Goal: Task Accomplishment & Management: Complete application form

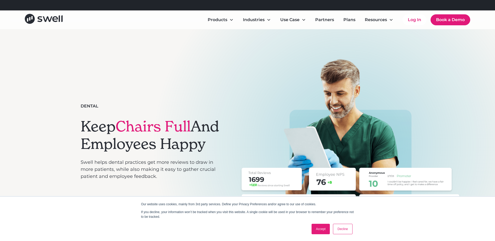
click at [344, 226] on link "Decline" at bounding box center [342, 229] width 19 height 10
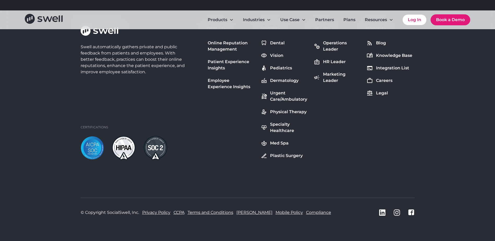
scroll to position [2047, 0]
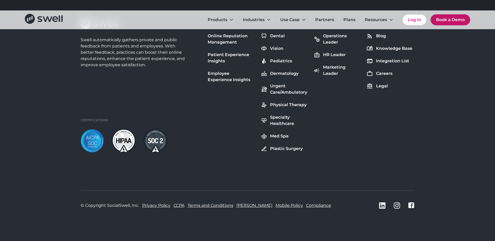
click at [439, 19] on link "Book a Demo" at bounding box center [450, 19] width 40 height 11
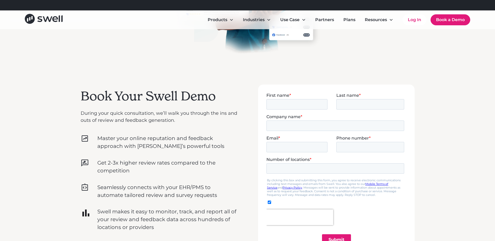
scroll to position [130, 0]
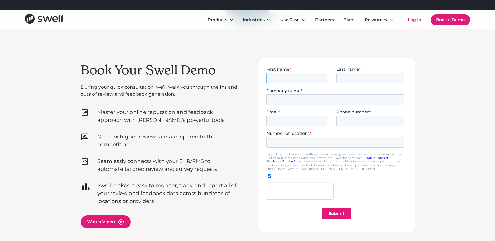
click at [279, 74] on input "First name *" at bounding box center [296, 78] width 61 height 10
type input "Alexa"
type input "[PERSON_NAME]"
type input "Coastal Smiles Estero"
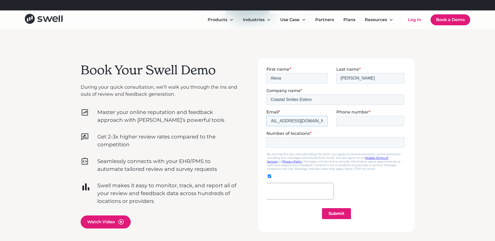
type input "[EMAIL_ADDRESS][DOMAIN_NAME]"
type input "7869426464"
click at [287, 140] on input "Number of locations *" at bounding box center [335, 142] width 138 height 10
type input "1"
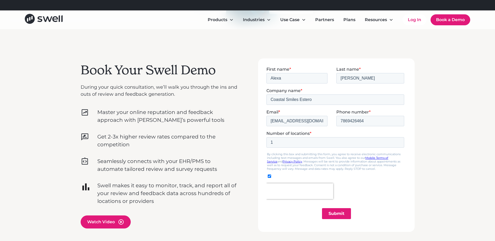
click at [343, 211] on input "Submit" at bounding box center [336, 213] width 29 height 11
